Goal: Task Accomplishment & Management: Use online tool/utility

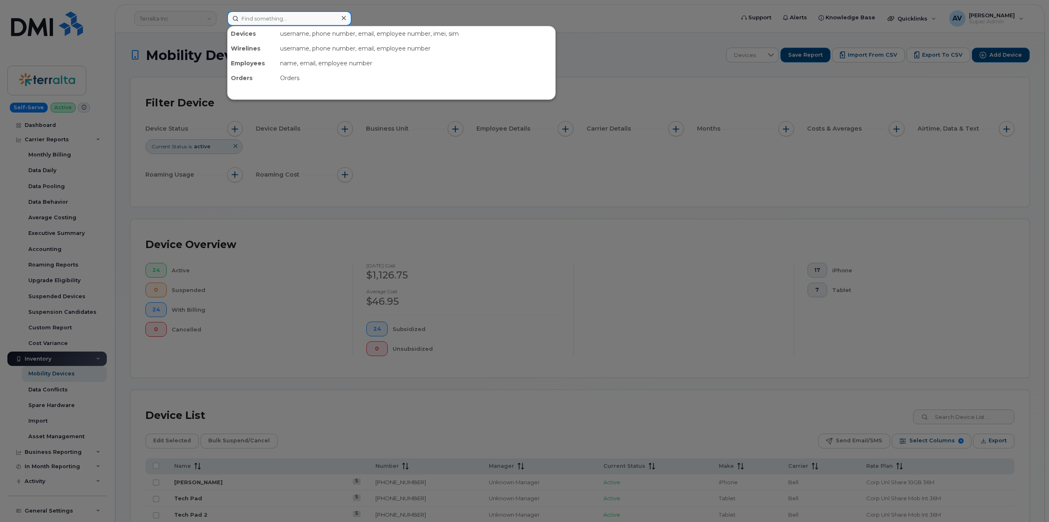
click at [290, 17] on input at bounding box center [289, 18] width 124 height 15
paste input "4038134990"
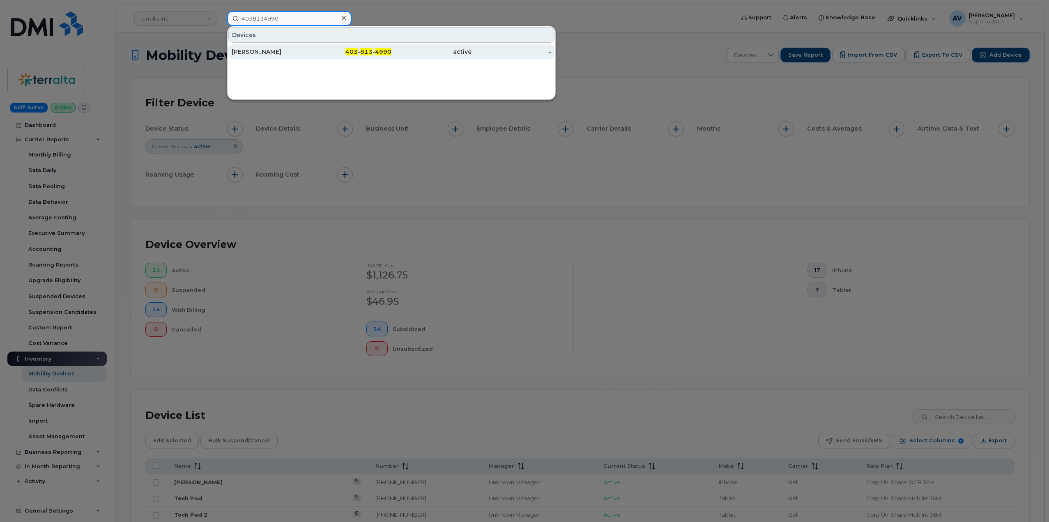
type input "4038134990"
click at [312, 52] on div "403 - 813 - 4990" at bounding box center [352, 52] width 80 height 8
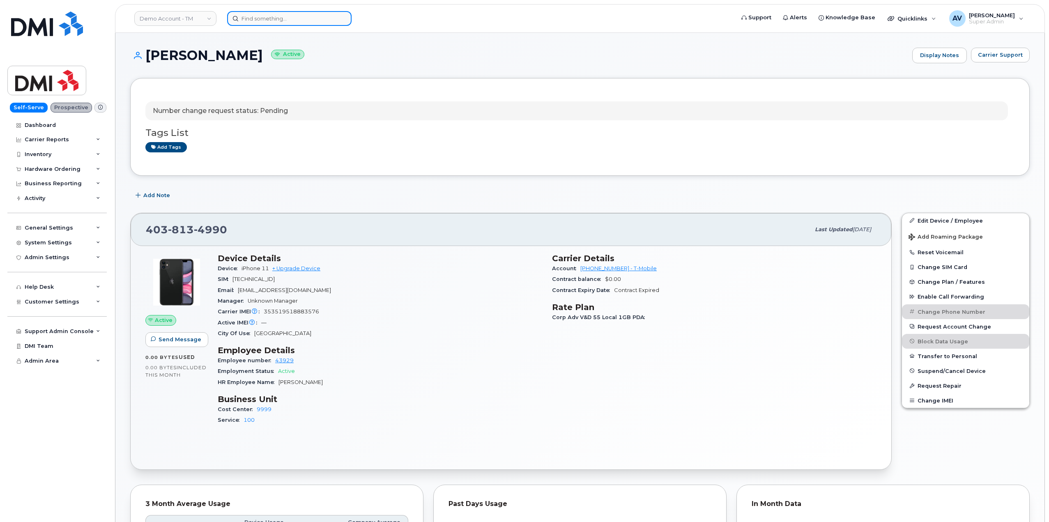
click at [299, 18] on input at bounding box center [289, 18] width 124 height 15
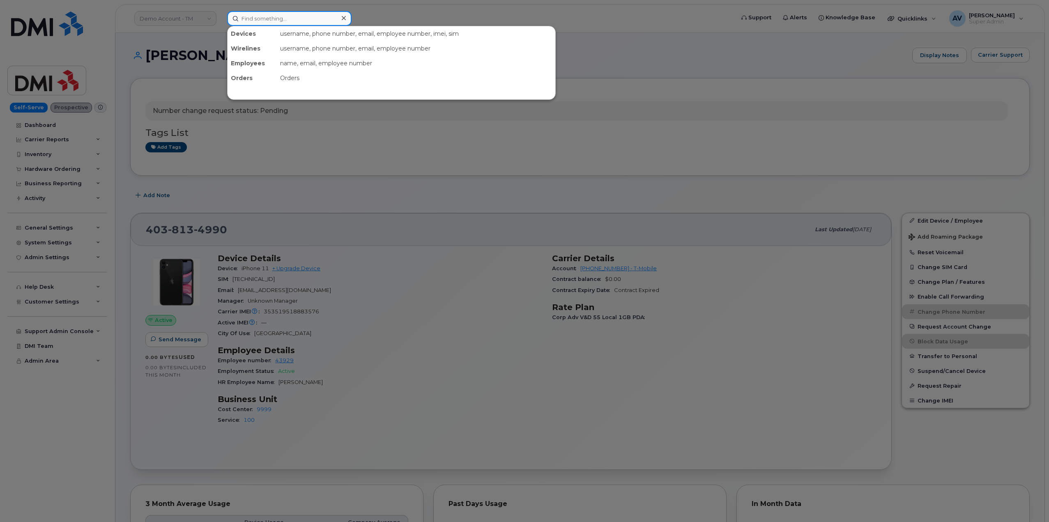
paste input "300775"
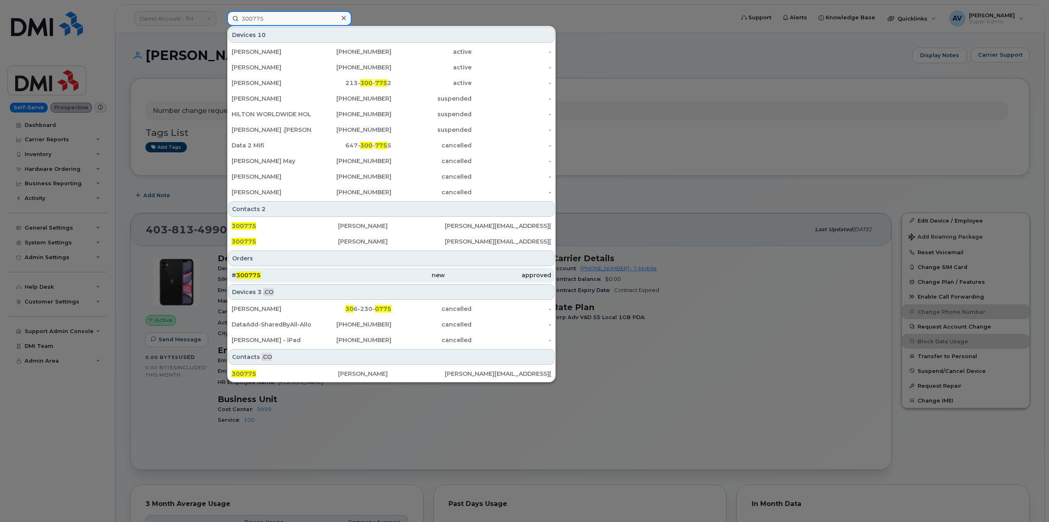
type input "300775"
click at [322, 275] on div "# 300775" at bounding box center [285, 275] width 106 height 8
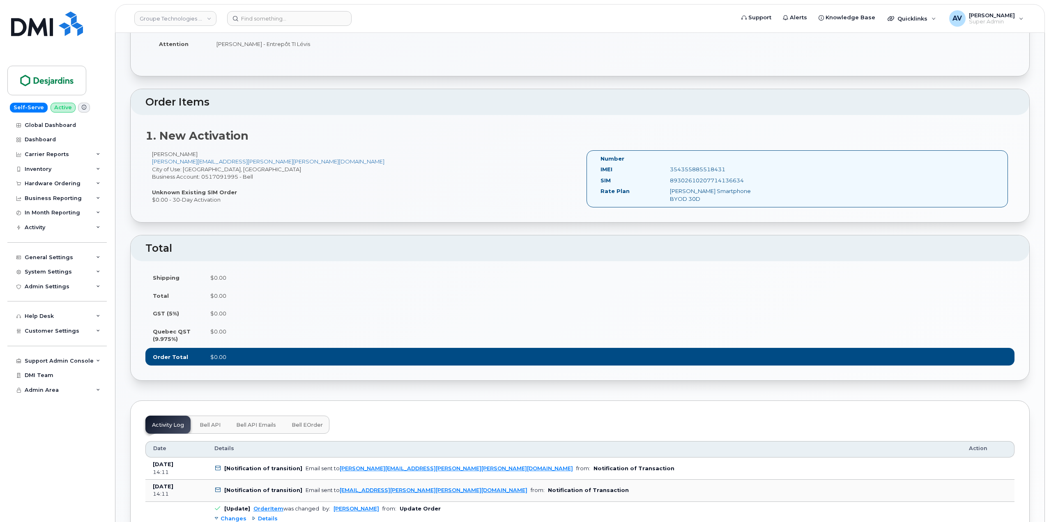
scroll to position [246, 0]
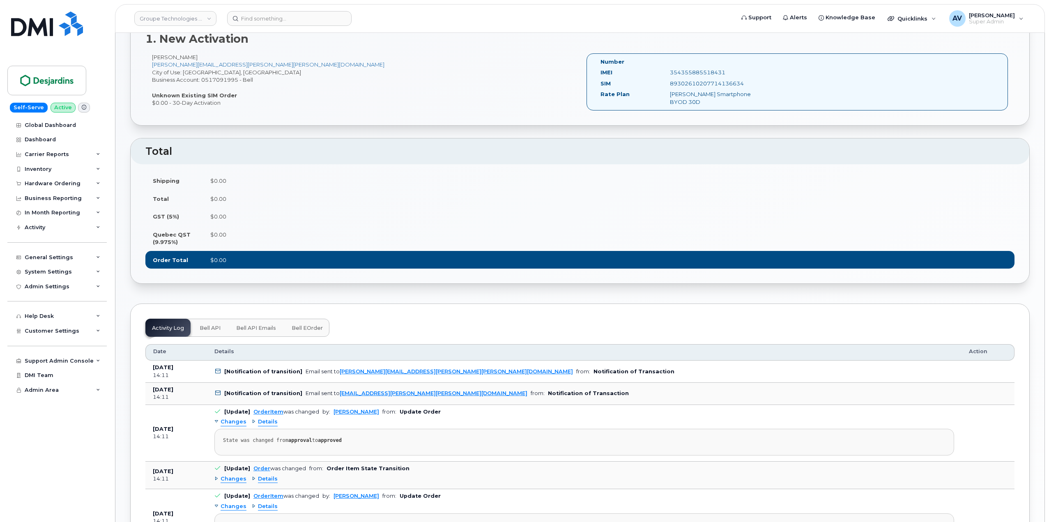
click at [213, 328] on span "Bell API" at bounding box center [210, 328] width 21 height 7
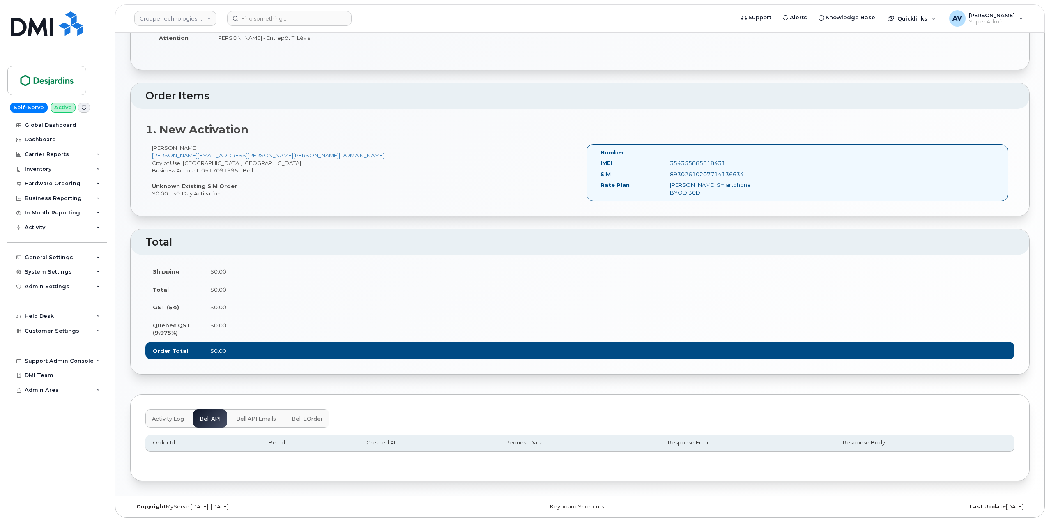
scroll to position [156, 0]
click at [255, 414] on button "Bell API Emails" at bounding box center [256, 419] width 53 height 18
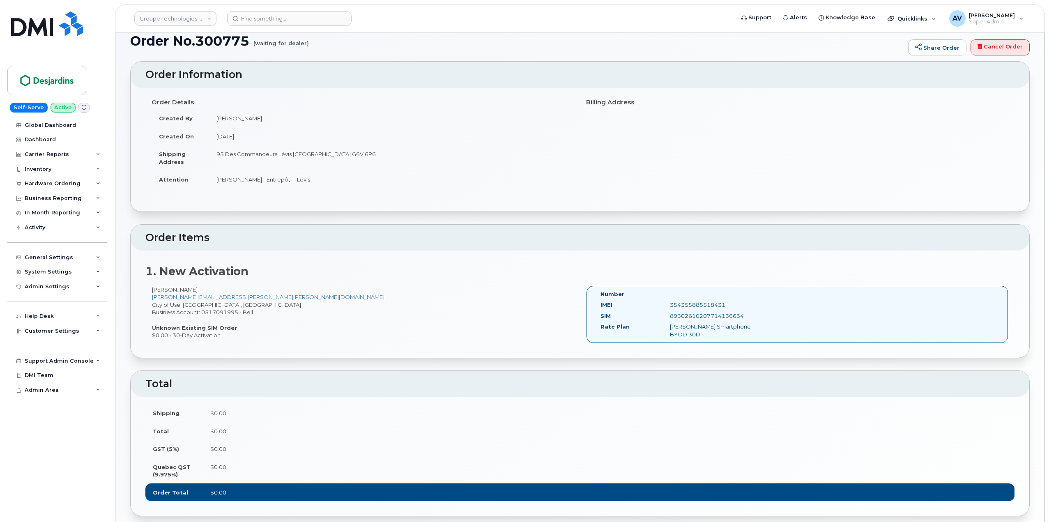
scroll to position [0, 0]
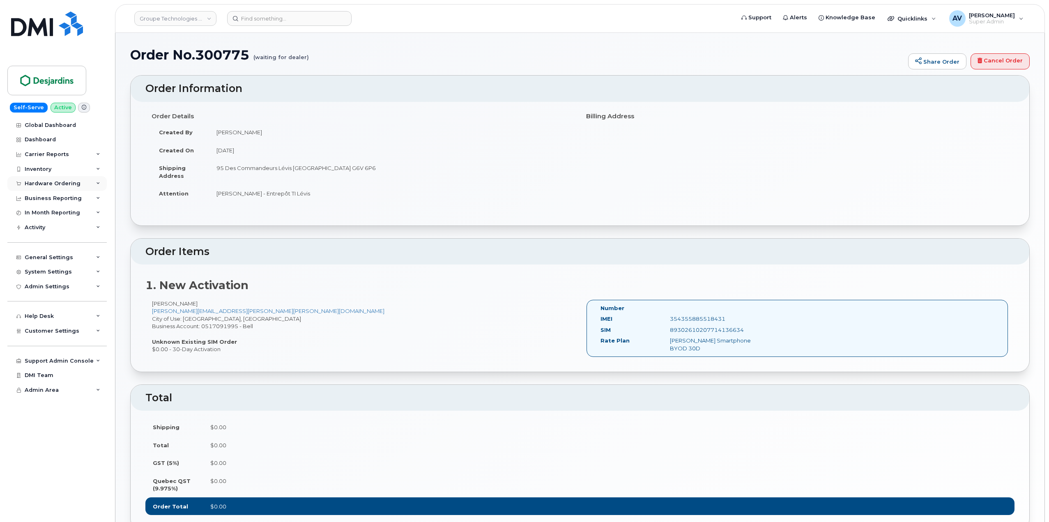
click at [64, 183] on div "Hardware Ordering" at bounding box center [53, 183] width 56 height 7
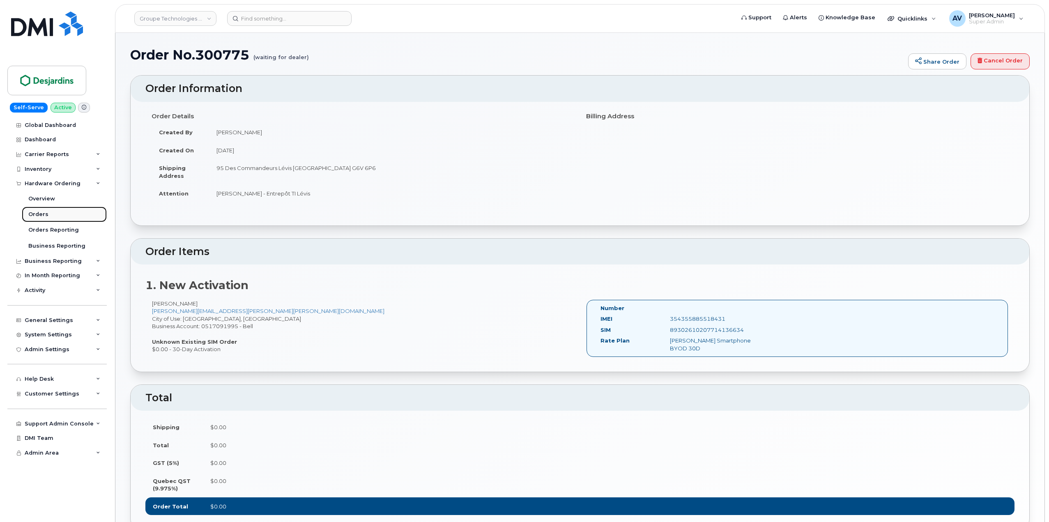
click at [55, 217] on link "Orders" at bounding box center [64, 215] width 85 height 16
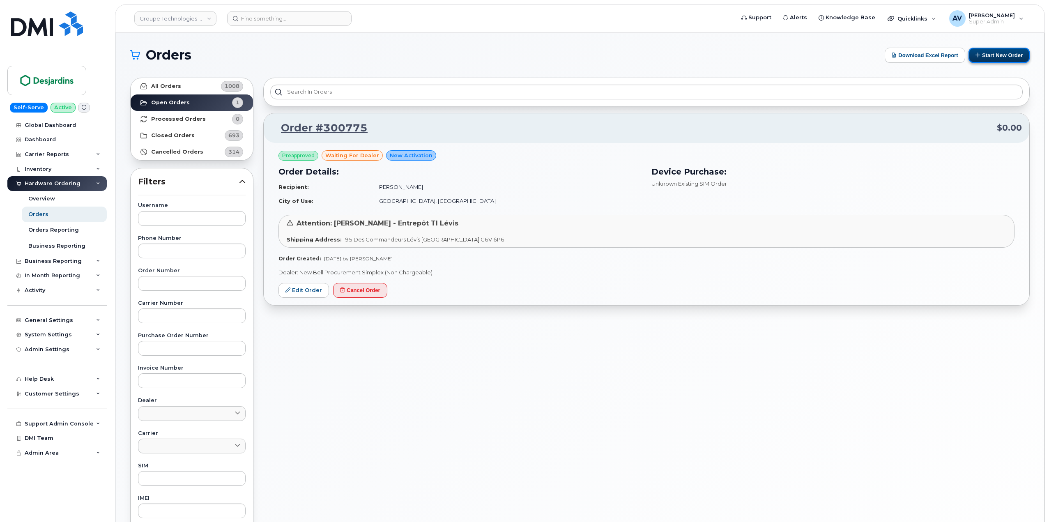
click at [999, 53] on button "Start New Order" at bounding box center [999, 55] width 61 height 15
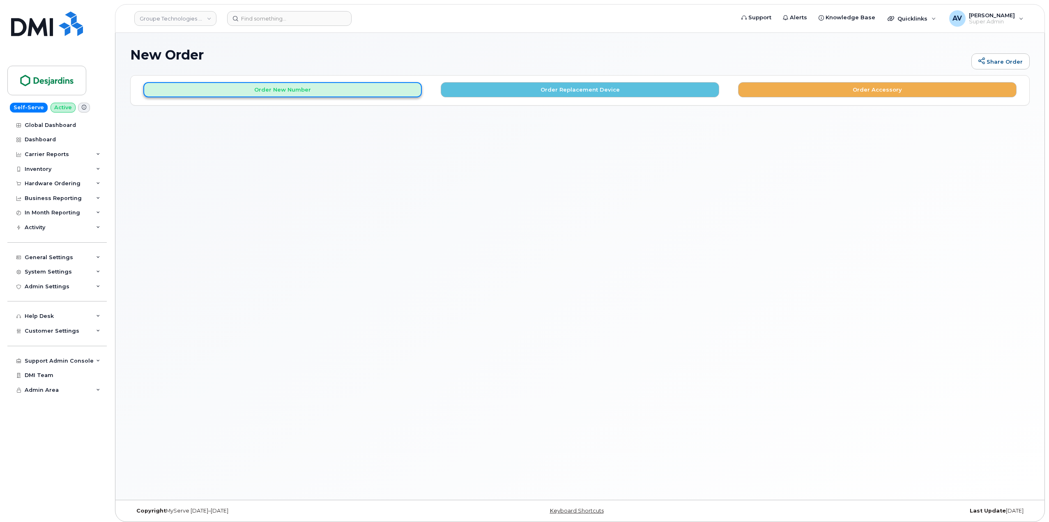
click at [374, 87] on button "Order New Number" at bounding box center [282, 89] width 279 height 15
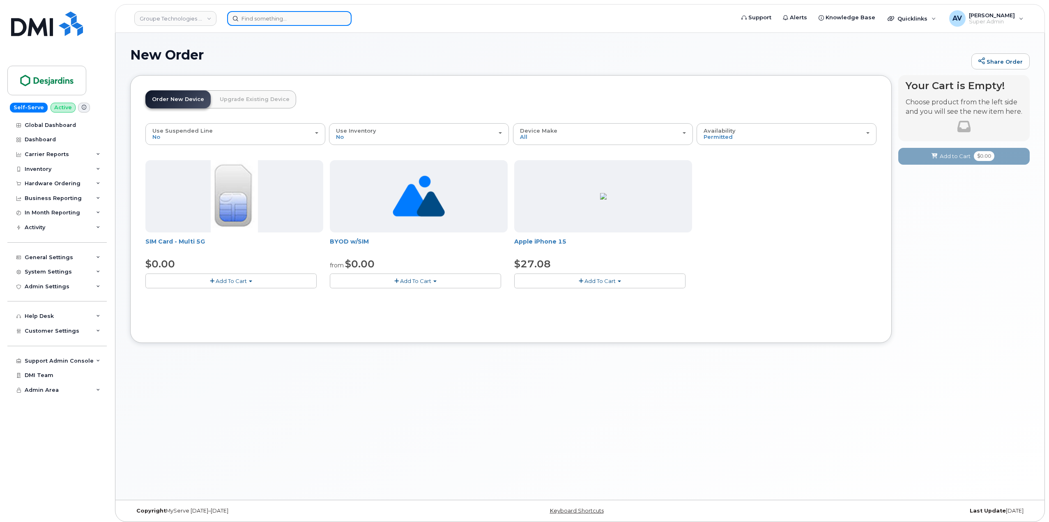
click at [297, 21] on input at bounding box center [289, 18] width 124 height 15
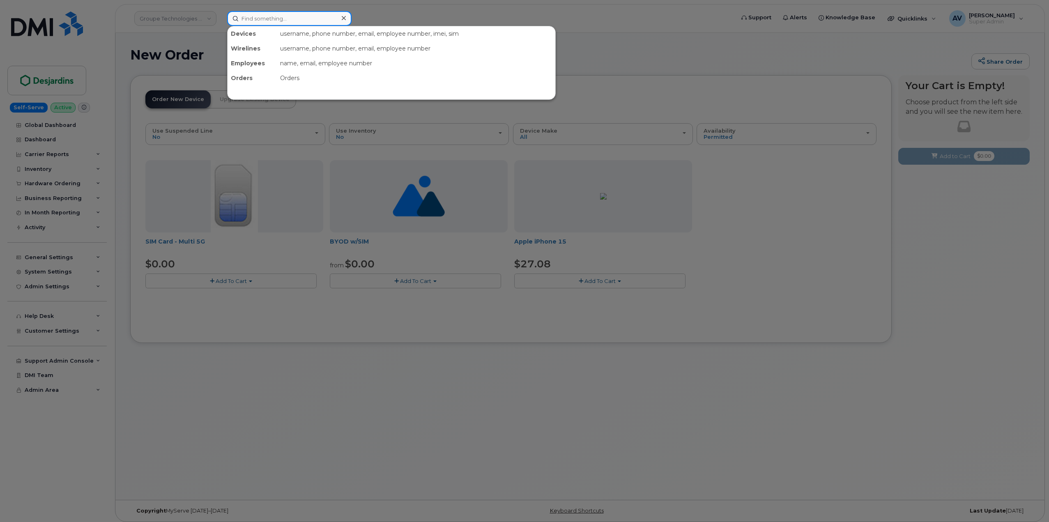
paste input "300775"
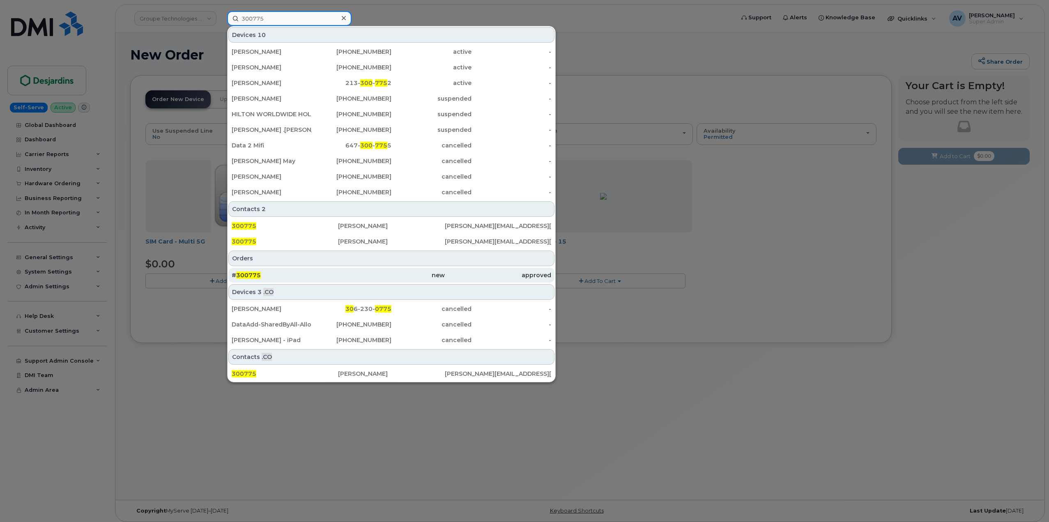
type input "300775"
click at [369, 279] on div "new" at bounding box center [391, 275] width 106 height 8
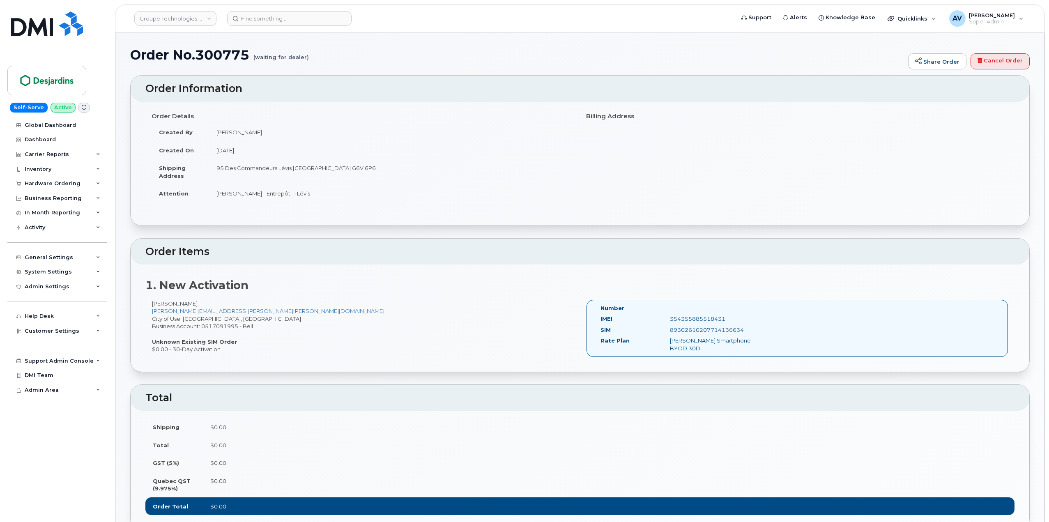
click at [696, 318] on div "354355885518431" at bounding box center [712, 319] width 97 height 8
copy div "354355885518431"
